Goal: Task Accomplishment & Management: Manage account settings

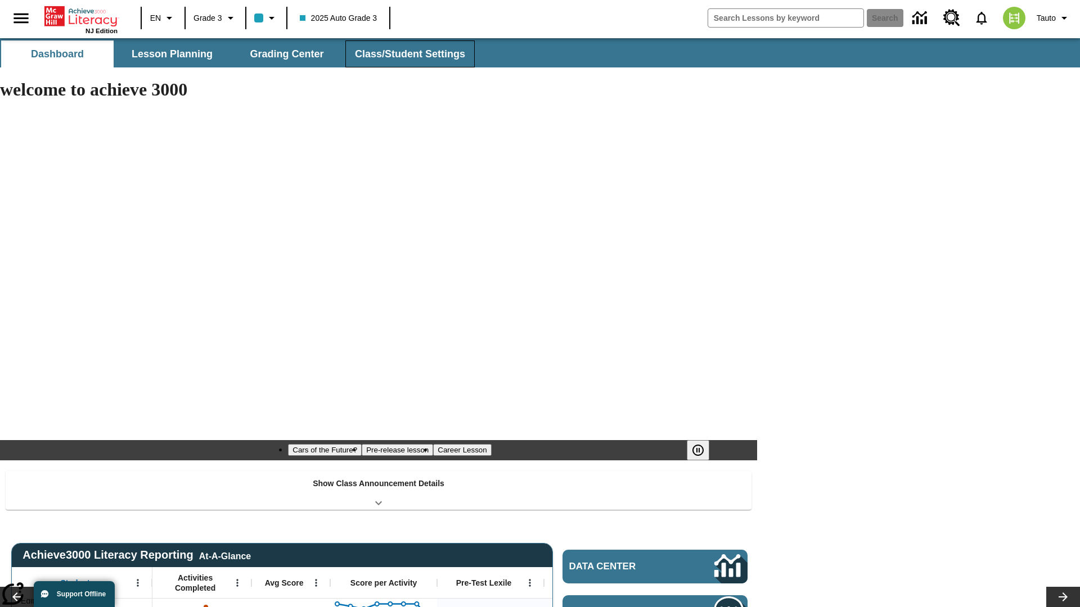
click at [408, 54] on span "Class/Student Settings" at bounding box center [410, 54] width 110 height 13
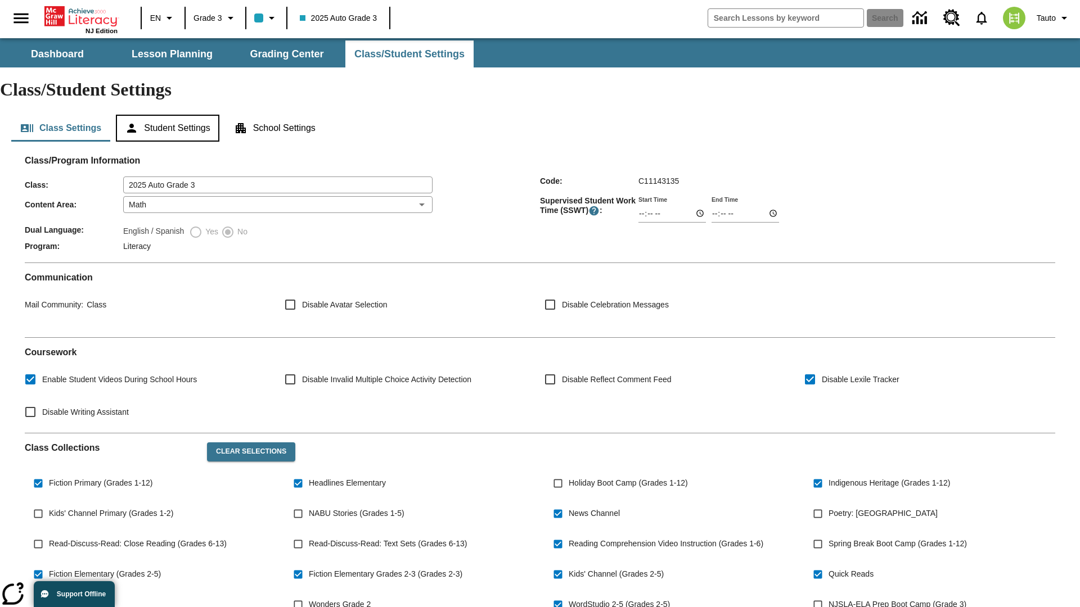
click at [169, 115] on button "Student Settings" at bounding box center [167, 128] width 103 height 27
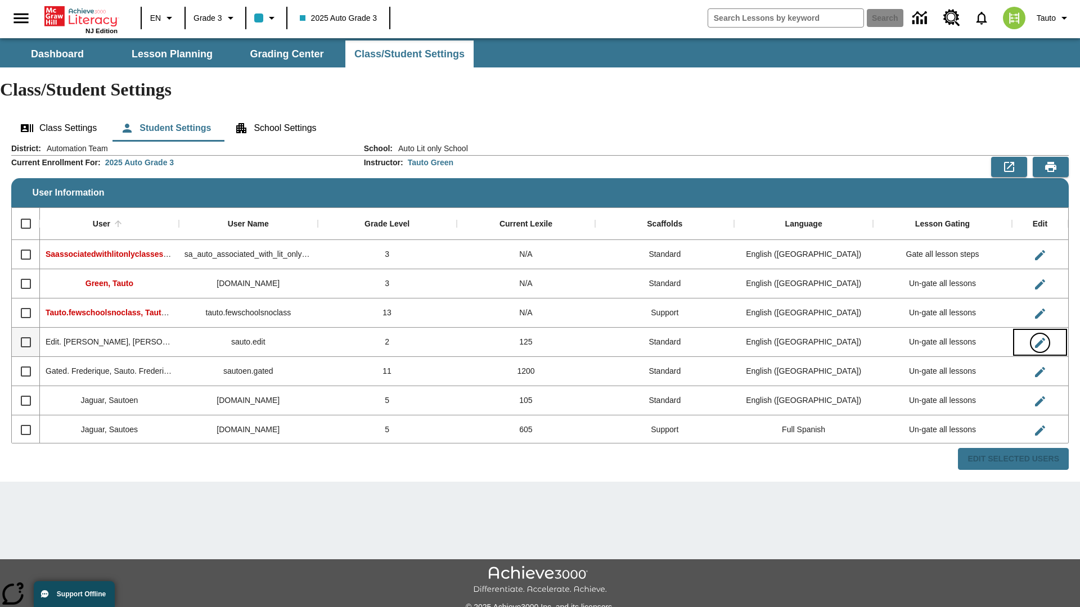
click at [1039, 338] on icon "Edit User" at bounding box center [1040, 343] width 10 height 10
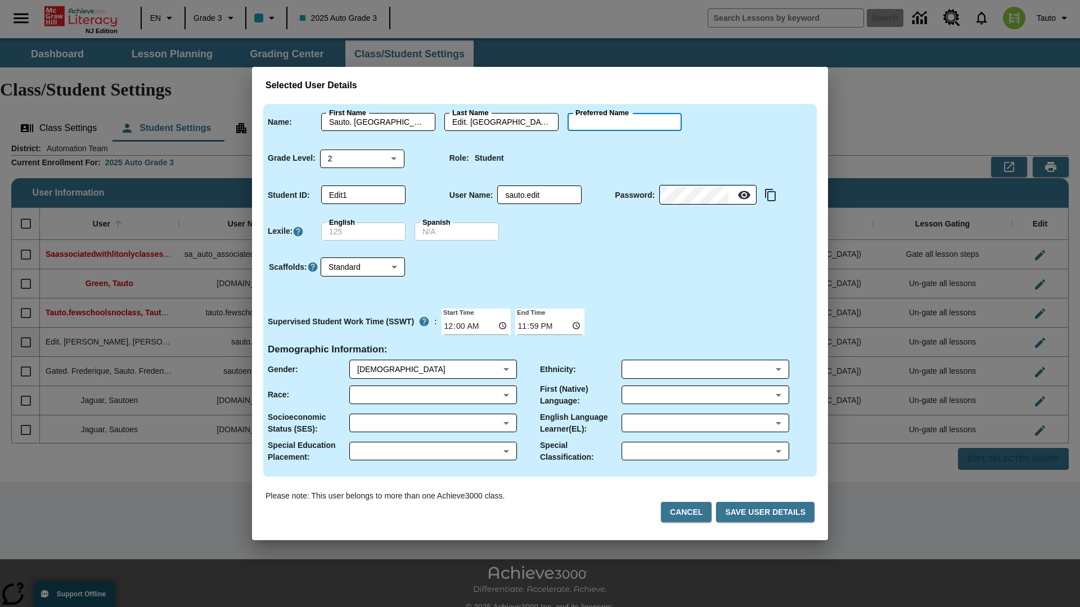
type input "[PERSON_NAME]"
click at [691, 512] on button "Cancel" at bounding box center [686, 512] width 51 height 21
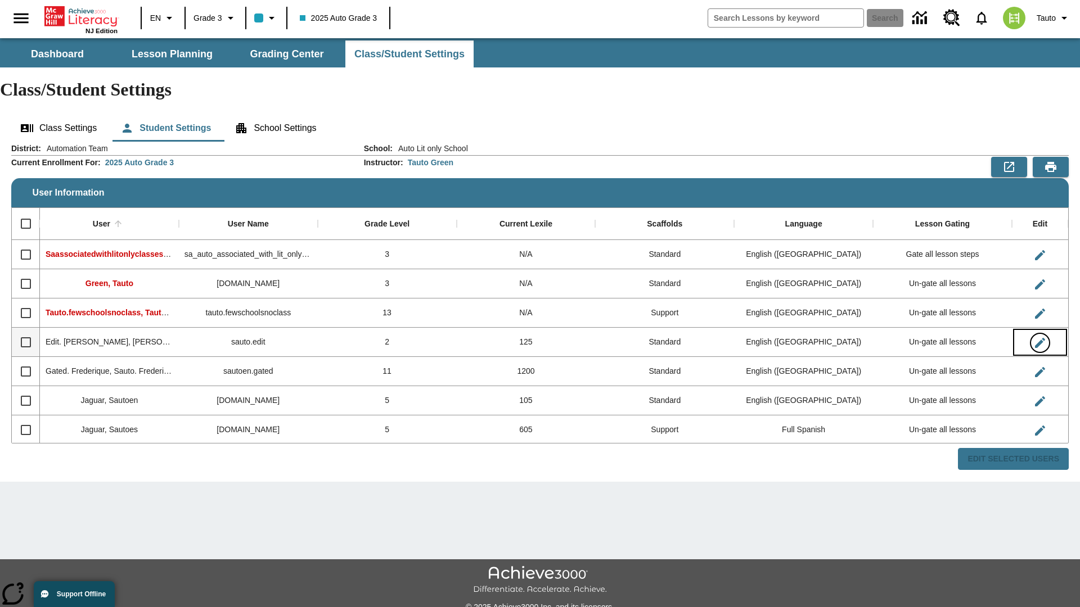
click at [1039, 338] on icon "Edit User" at bounding box center [1040, 343] width 10 height 10
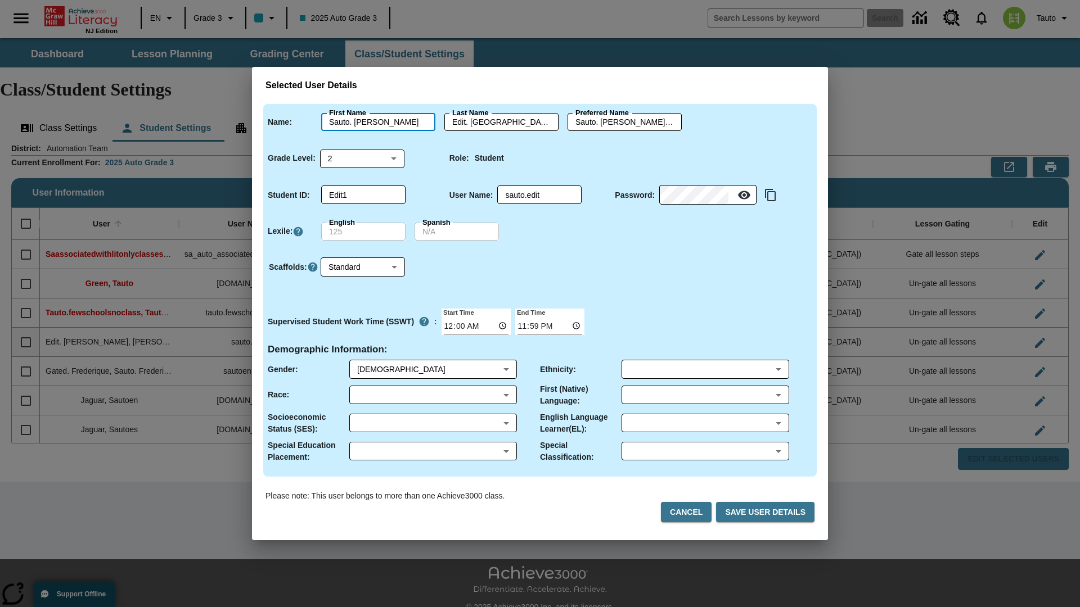
type input "Sauto. [PERSON_NAME]"
type input "Edit. [PERSON_NAME]"
type input "Sauto. [PERSON_NAME].Edit. [PERSON_NAME]"
click at [362, 158] on body "Skip to main content NJ Edition EN Grade 3 2025 Auto Grade 3 Search 0 Tauto Das…" at bounding box center [540, 335] width 1080 height 594
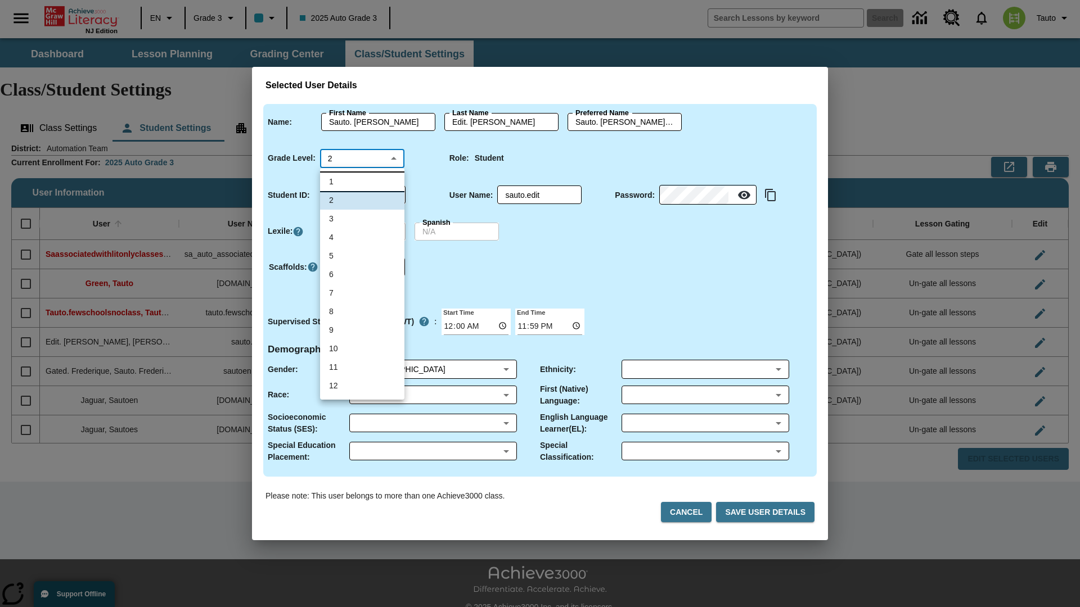
click at [362, 182] on li "1" at bounding box center [362, 182] width 84 height 19
type input "1"
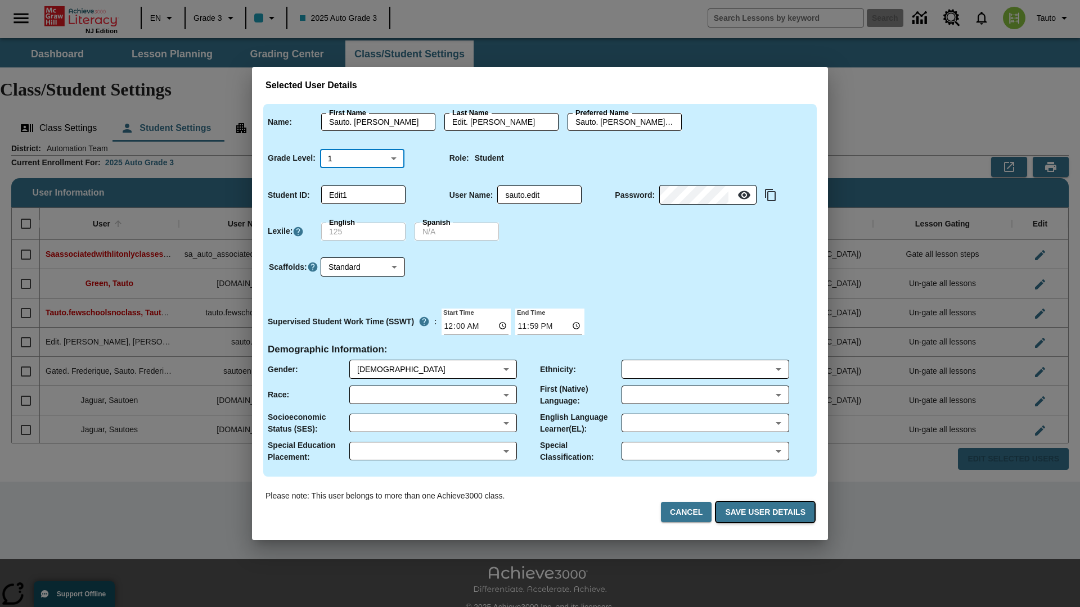
click at [767, 512] on button "Save User Details" at bounding box center [765, 512] width 98 height 21
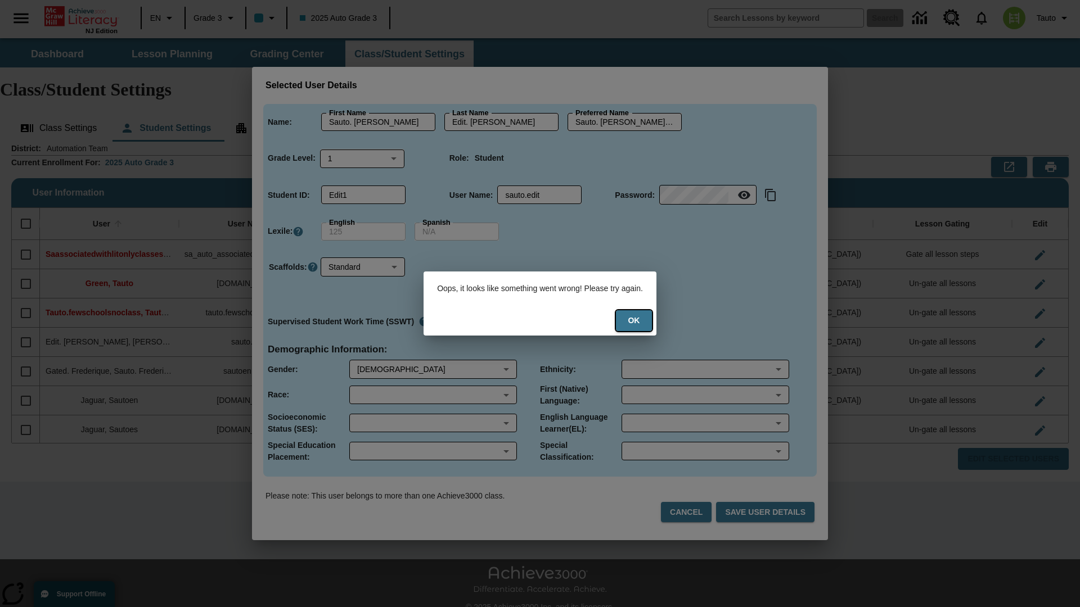
click at [641, 321] on button "Ok" at bounding box center [634, 320] width 36 height 21
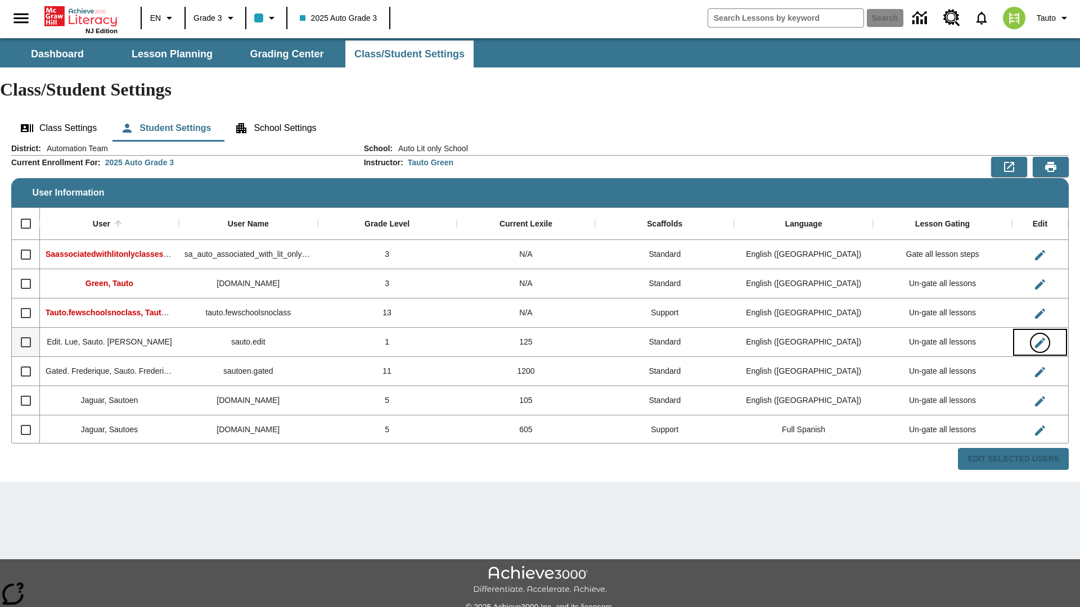
click at [1039, 338] on icon "Edit User" at bounding box center [1040, 343] width 10 height 10
